Goal: Task Accomplishment & Management: Complete application form

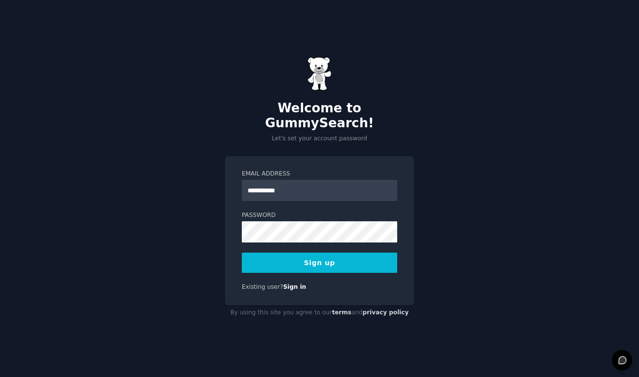
type input "**********"
click at [140, 168] on div "**********" at bounding box center [319, 188] width 639 height 377
click at [338, 257] on button "Sign up" at bounding box center [319, 263] width 155 height 20
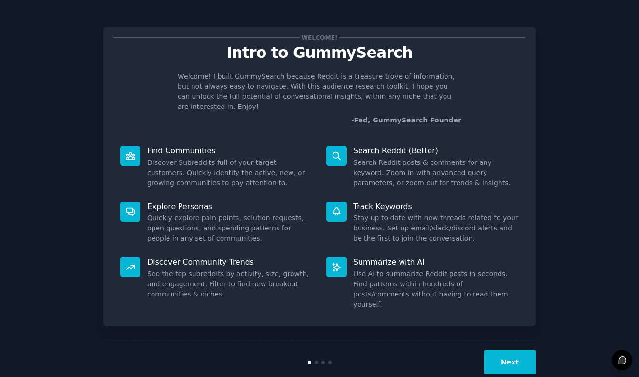
click at [511, 351] on button "Next" at bounding box center [510, 363] width 52 height 24
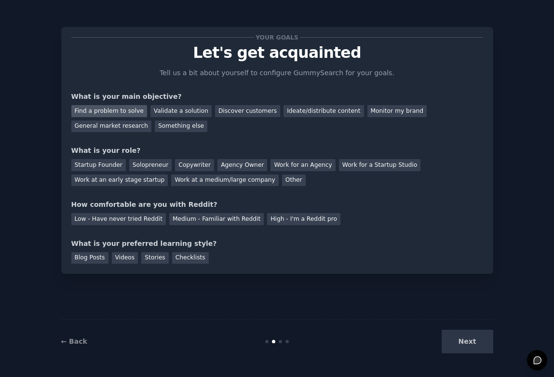
click at [129, 109] on div "Find a problem to solve" at bounding box center [109, 111] width 76 height 12
click at [110, 163] on div "Startup Founder" at bounding box center [98, 165] width 55 height 12
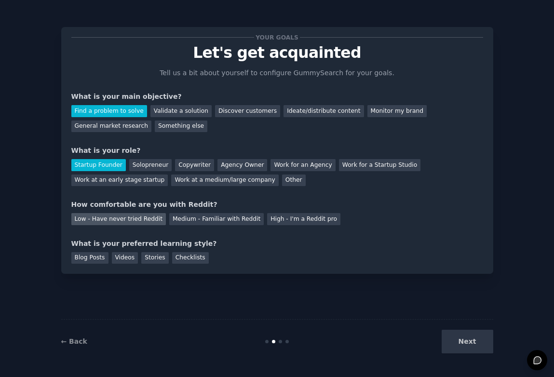
click at [139, 217] on div "Low - Have never tried Reddit" at bounding box center [118, 219] width 95 height 12
click at [98, 256] on div "Blog Posts" at bounding box center [89, 258] width 37 height 12
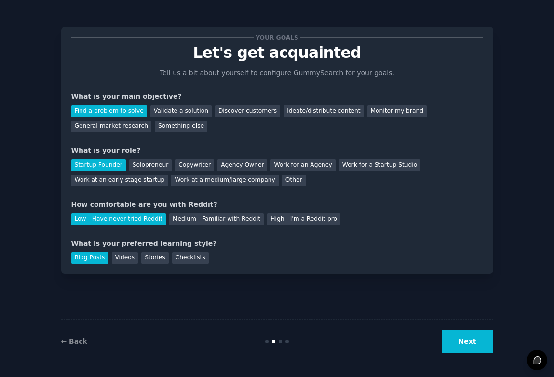
click at [476, 344] on button "Next" at bounding box center [468, 342] width 52 height 24
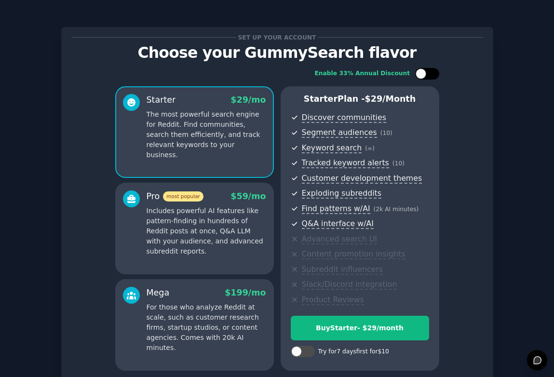
click at [424, 72] on div at bounding box center [421, 73] width 11 height 11
click at [428, 71] on div at bounding box center [433, 73] width 11 height 11
checkbox input "false"
